Goal: Information Seeking & Learning: Understand process/instructions

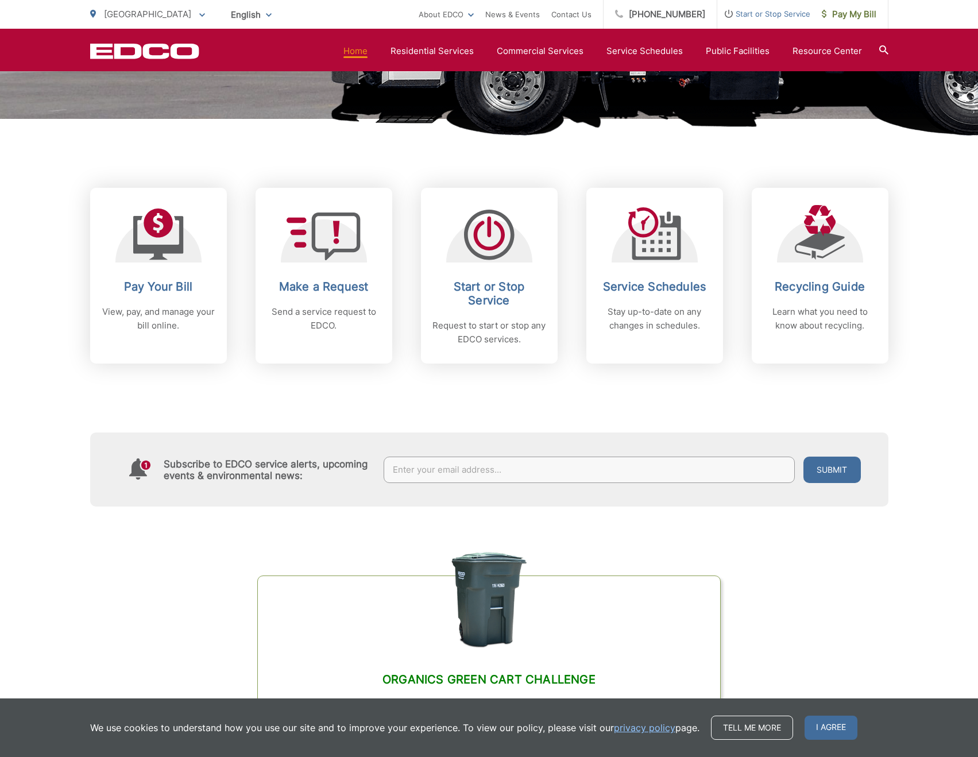
scroll to position [154, 0]
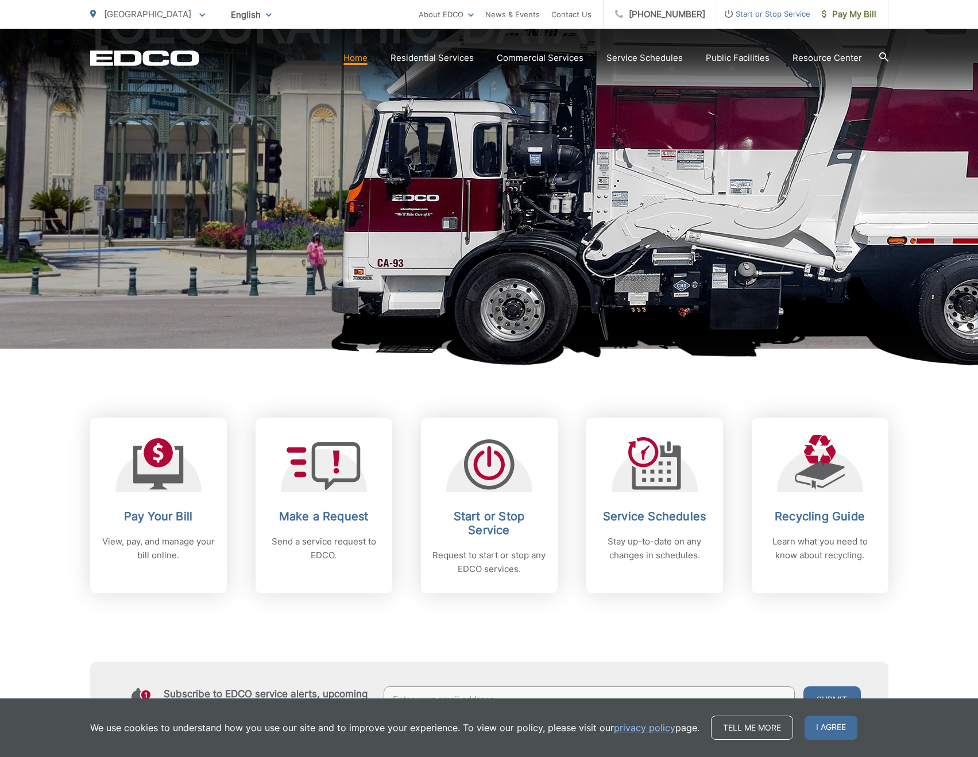
click at [0, 0] on link "Dumpsters" at bounding box center [0, 0] width 0 height 0
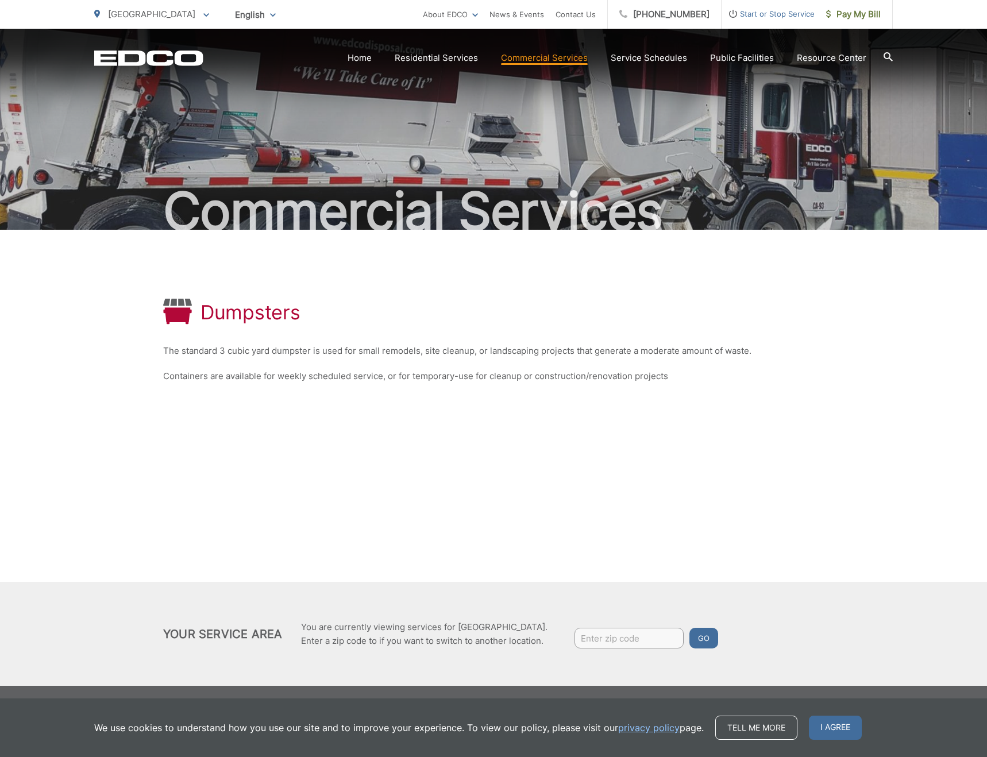
click at [0, 0] on link "Roll-Off Boxes" at bounding box center [0, 0] width 0 height 0
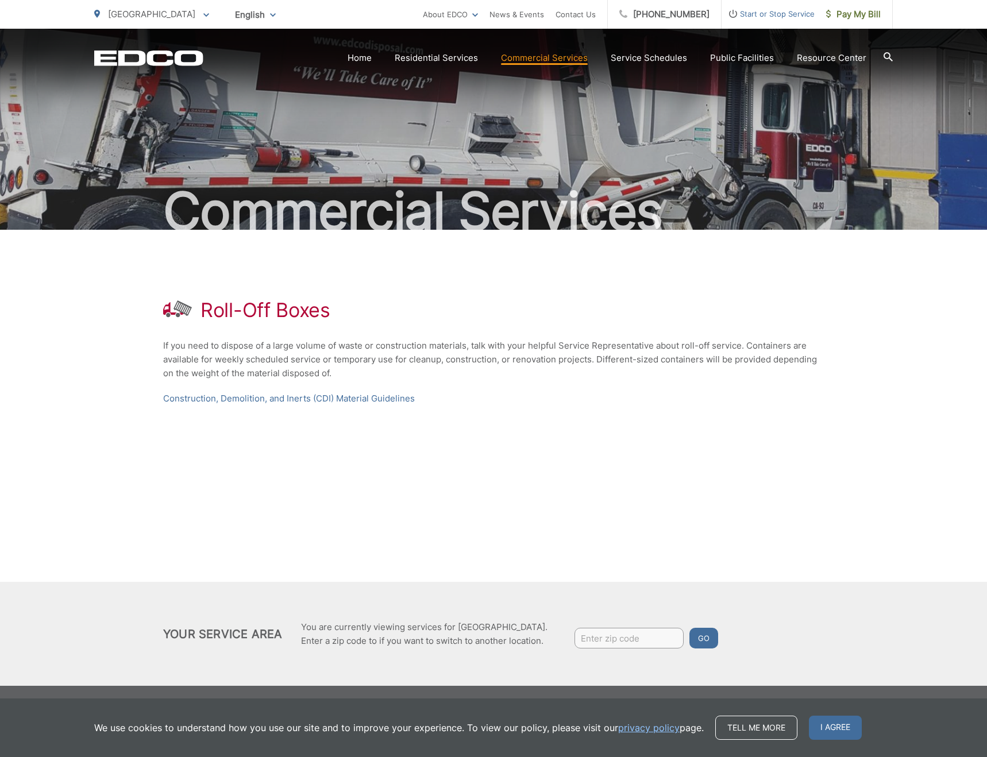
click at [253, 396] on link "Construction, Demolition, and Inerts (CDI) Material Guidelines" at bounding box center [289, 399] width 252 height 14
